Goal: Information Seeking & Learning: Check status

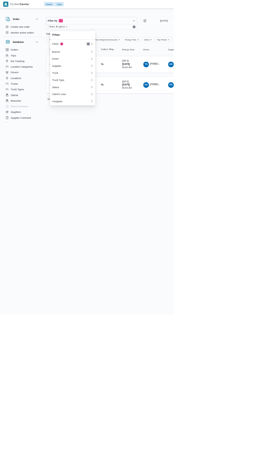
click at [131, 64] on button "Remove" at bounding box center [132, 66] width 6 height 6
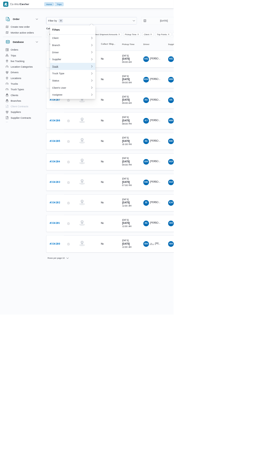
click at [116, 102] on div "Truck" at bounding box center [107, 100] width 58 height 4
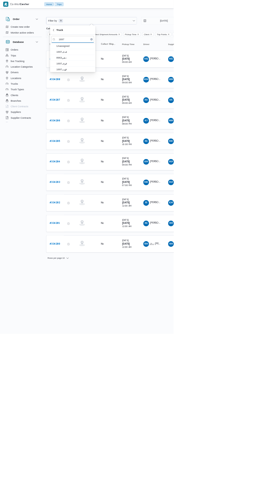
type input "1697"
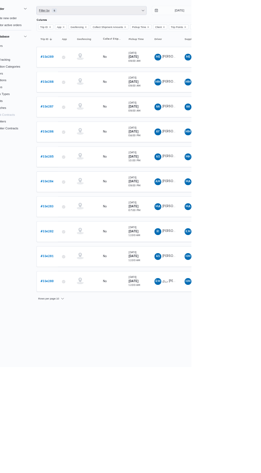
click at [135, 33] on span "Filter by 5" at bounding box center [137, 31] width 136 height 11
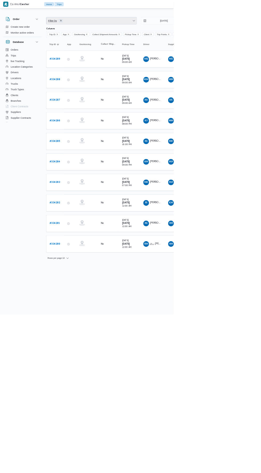
click at [140, 29] on span "Filter by 5" at bounding box center [137, 31] width 136 height 11
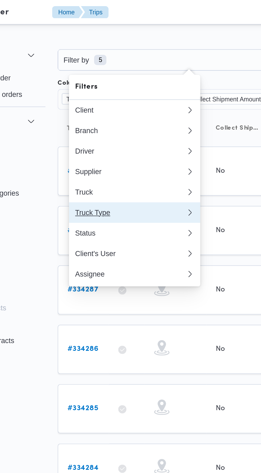
click at [120, 107] on button "Truck Type" at bounding box center [109, 110] width 68 height 11
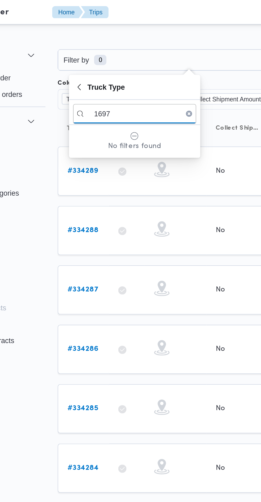
type input "1697"
click at [87, 44] on span "Truck Type" at bounding box center [94, 45] width 19 height 6
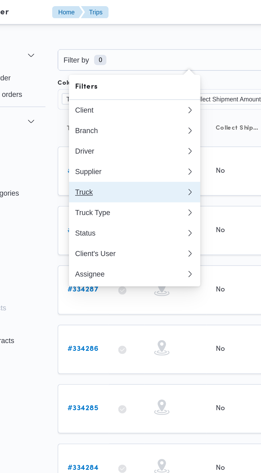
click at [119, 100] on div "Truck" at bounding box center [107, 100] width 58 height 4
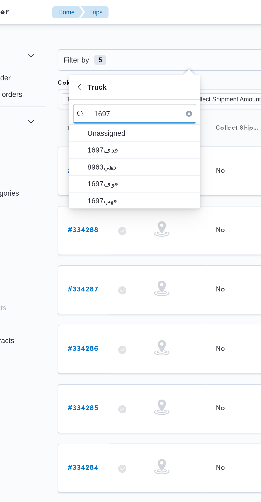
type input "1697"
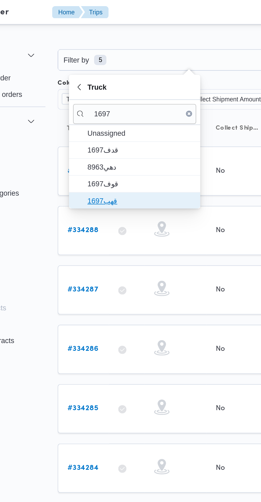
click at [118, 102] on span "قهب1697" at bounding box center [112, 104] width 55 height 6
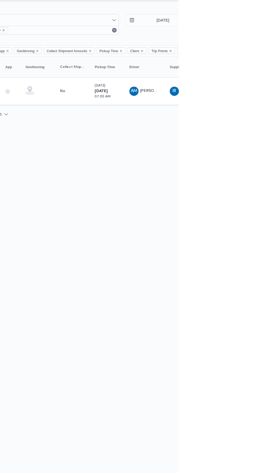
click at [228, 95] on span "[PERSON_NAME] [PERSON_NAME]" at bounding box center [256, 96] width 62 height 3
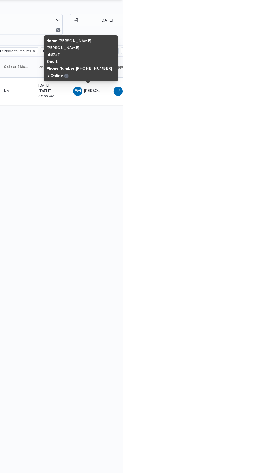
click at [148, 233] on html "Control Center Home Trips English عربي Dark mode Logout Order Create new order …" at bounding box center [130, 236] width 261 height 473
